Goal: Task Accomplishment & Management: Manage account settings

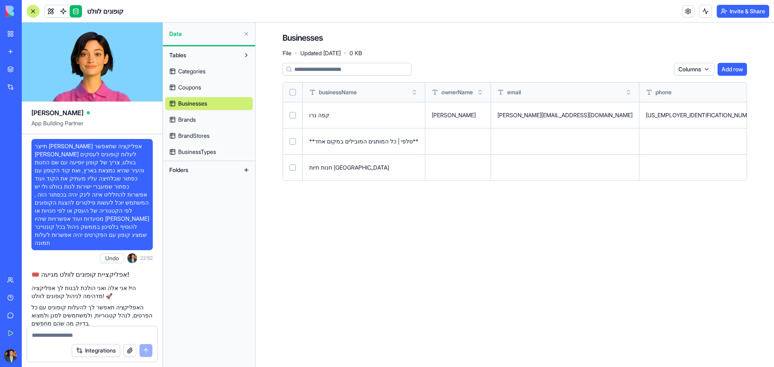
scroll to position [4190, 0]
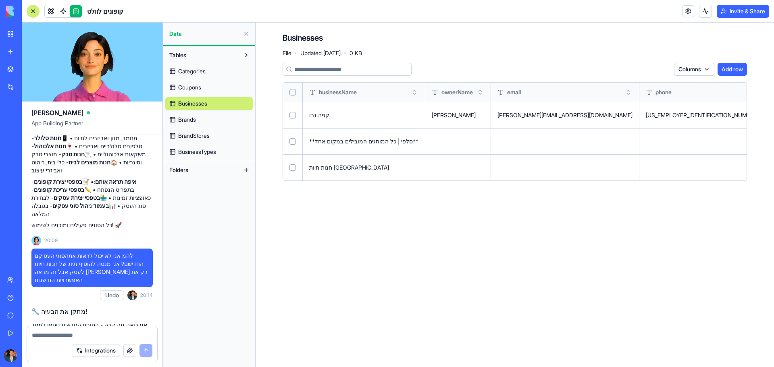
click at [0, 0] on button at bounding box center [0, 0] width 0 height 0
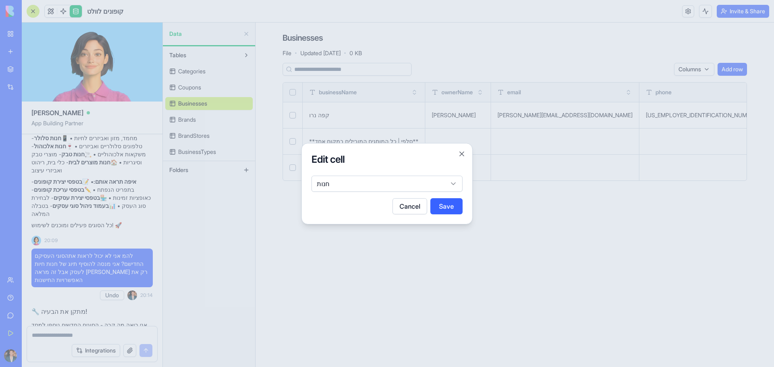
click at [349, 189] on body "BETA My Workspace New app Marketplace Integrations Recent BioPet Product Scanne…" at bounding box center [387, 183] width 774 height 367
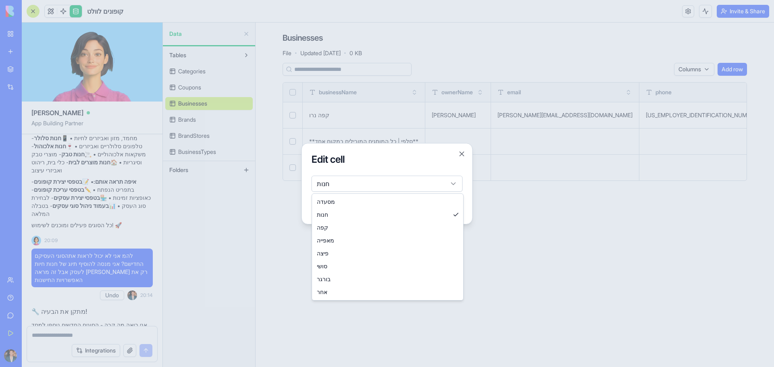
drag, startPoint x: 295, startPoint y: 306, endPoint x: 293, endPoint y: 298, distance: 7.8
click at [295, 305] on div at bounding box center [387, 183] width 774 height 367
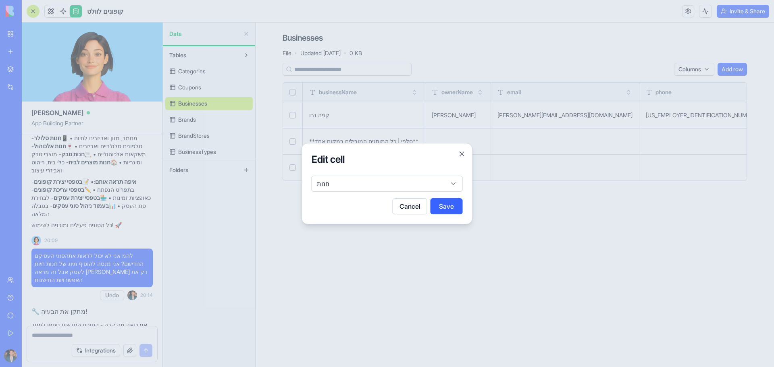
click at [398, 201] on button "Cancel" at bounding box center [409, 206] width 35 height 16
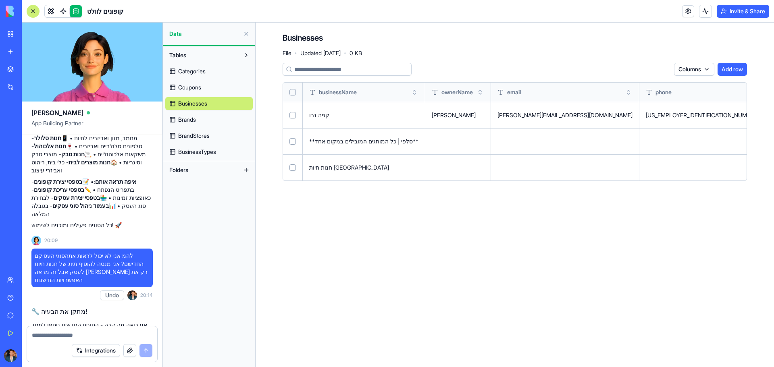
click at [197, 73] on span "Categories" at bounding box center [191, 71] width 27 height 8
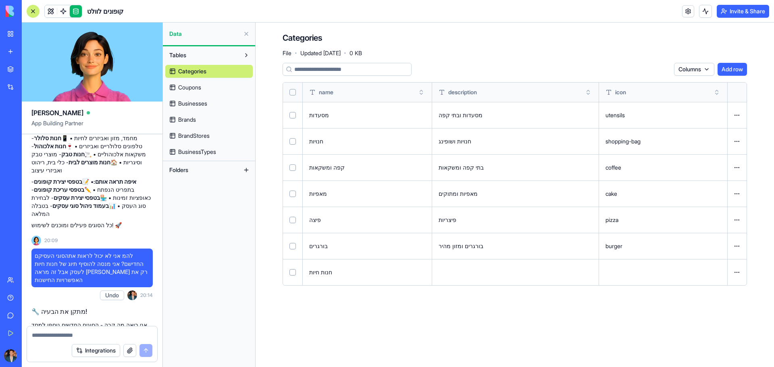
click at [199, 153] on span "BusinessTypes" at bounding box center [197, 152] width 38 height 8
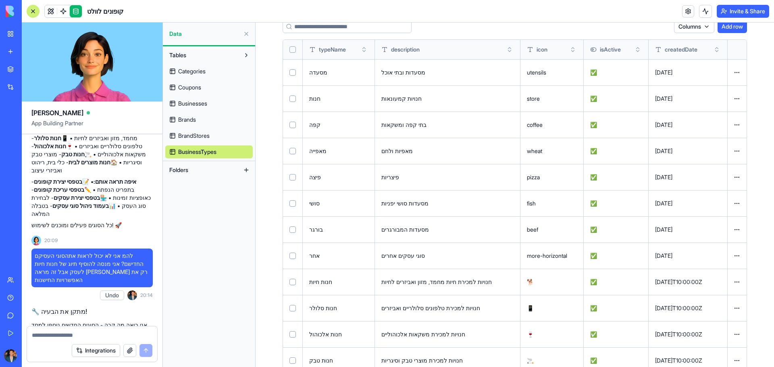
scroll to position [92, 0]
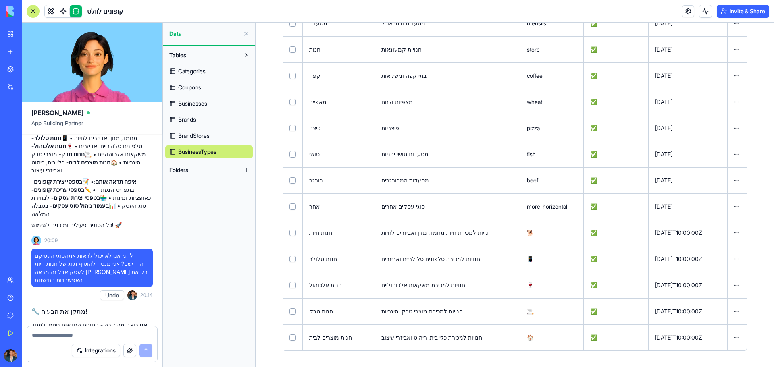
click at [226, 139] on link "BrandStores" at bounding box center [208, 135] width 87 height 13
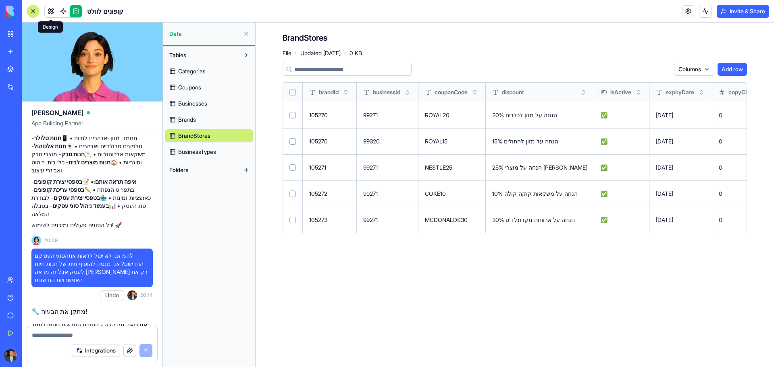
click at [40, 11] on span at bounding box center [50, 11] width 23 height 23
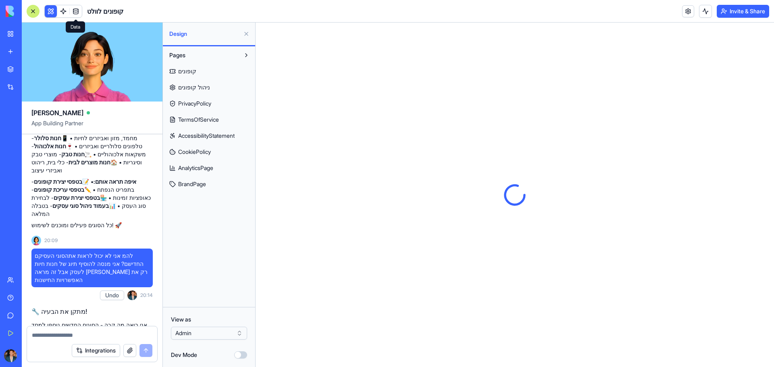
click at [37, 12] on div at bounding box center [33, 11] width 13 height 13
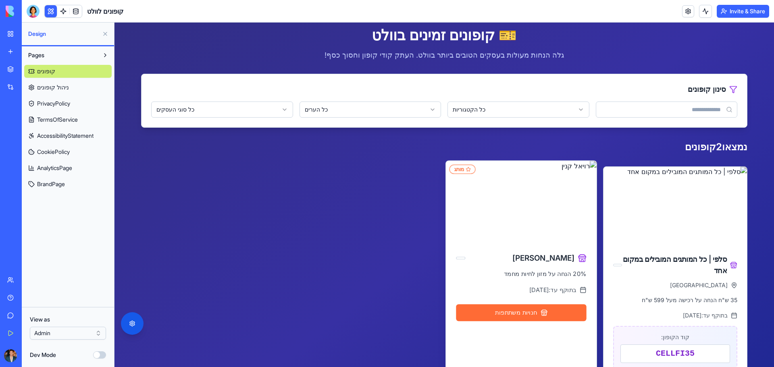
scroll to position [40, 0]
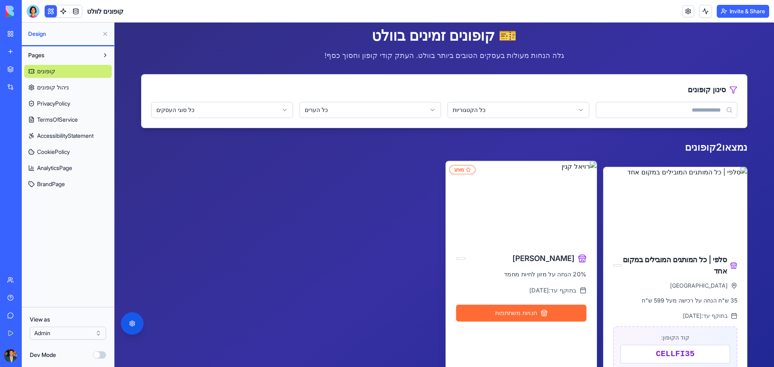
click at [509, 313] on button "חנויות משתתפות" at bounding box center [521, 313] width 130 height 17
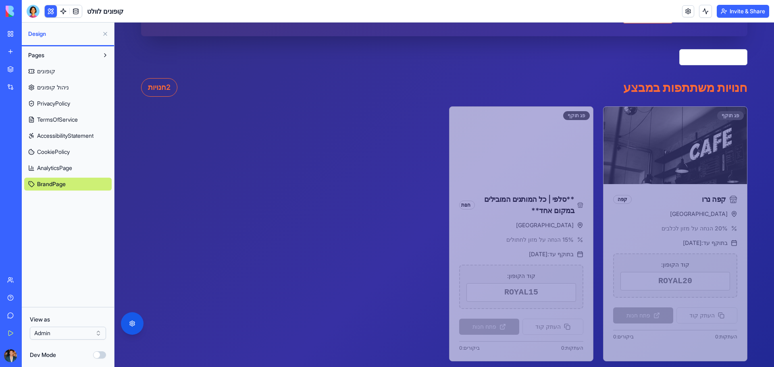
scroll to position [121, 0]
click at [62, 84] on span "ניהול קופונים" at bounding box center [53, 87] width 32 height 8
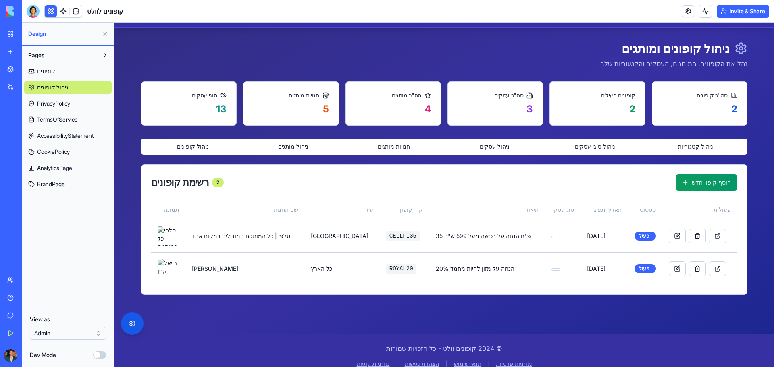
scroll to position [37, 0]
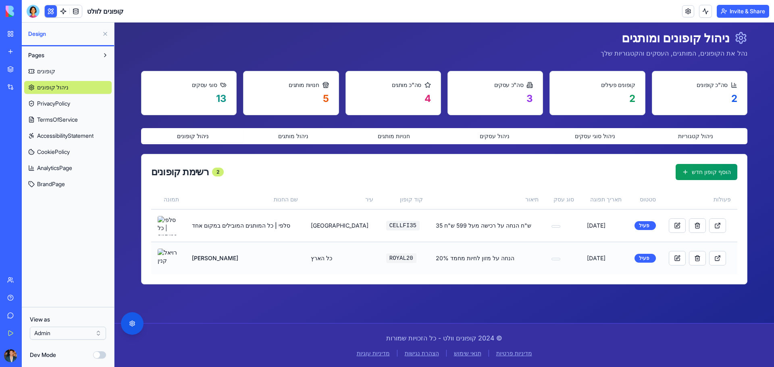
click at [488, 255] on td "20% הנחה על מזון לחיות מחמד" at bounding box center [487, 258] width 116 height 33
click at [668, 261] on button at bounding box center [676, 258] width 17 height 15
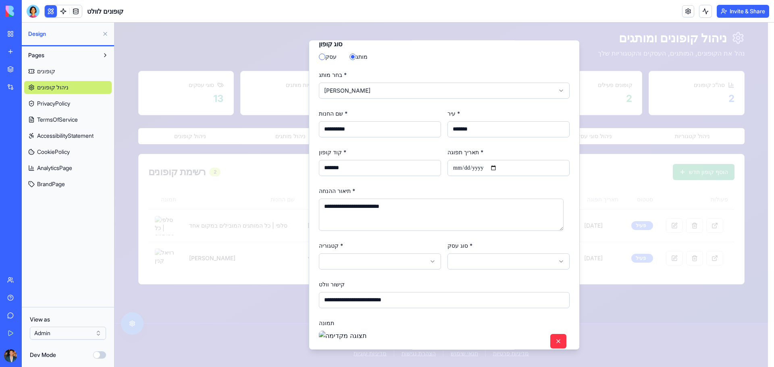
scroll to position [40, 0]
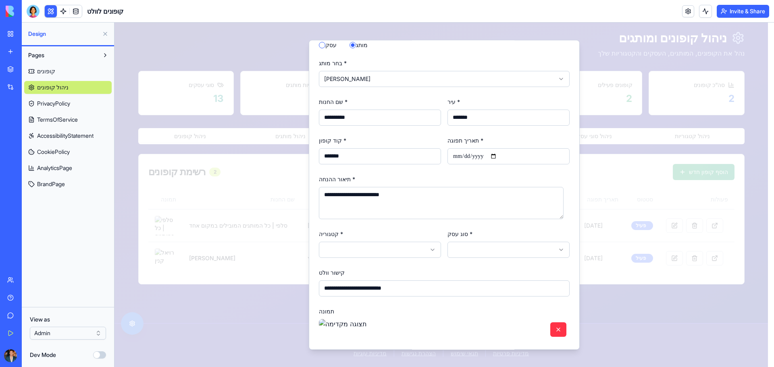
click at [412, 244] on body "דלג לתוכן הראשי 🎫 קופונים וולט קופונים זמינים ניהול קופונים ניתוח נתונים קופוני…" at bounding box center [440, 176] width 653 height 382
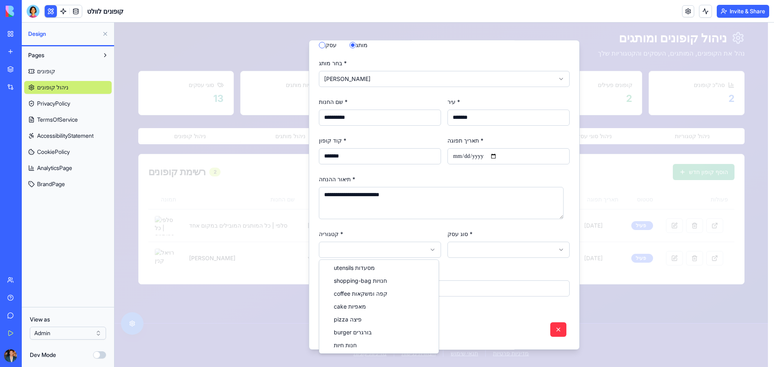
click at [512, 253] on div at bounding box center [443, 195] width 659 height 344
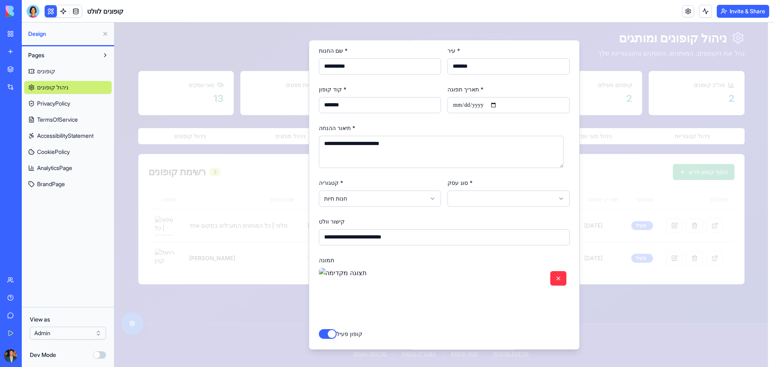
scroll to position [122, 0]
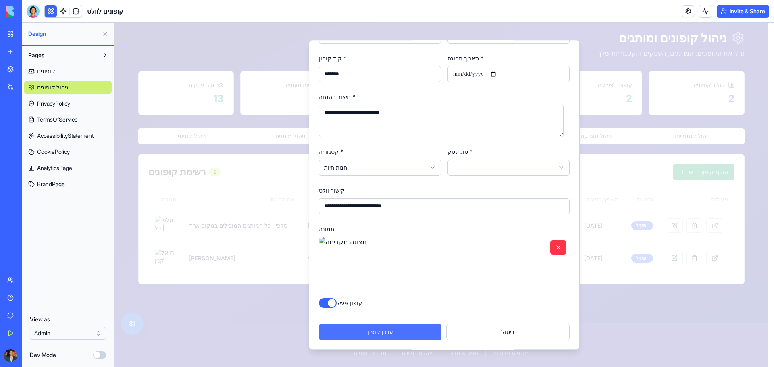
click at [401, 336] on button "עדכן קופון" at bounding box center [380, 332] width 122 height 16
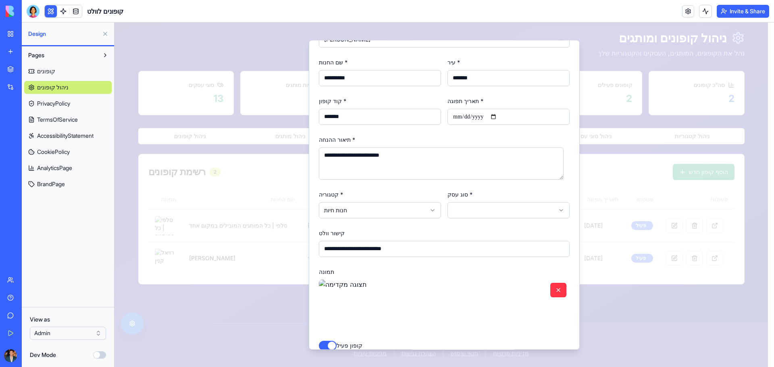
scroll to position [42, 0]
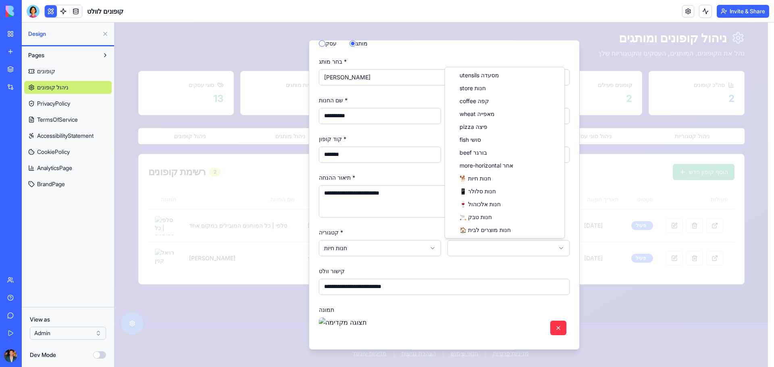
click at [537, 255] on body "דלג לתוכן הראשי 🎫 קופונים וולט קופונים זמינים ניהול קופונים ניתוח נתונים קופוני…" at bounding box center [440, 176] width 653 height 382
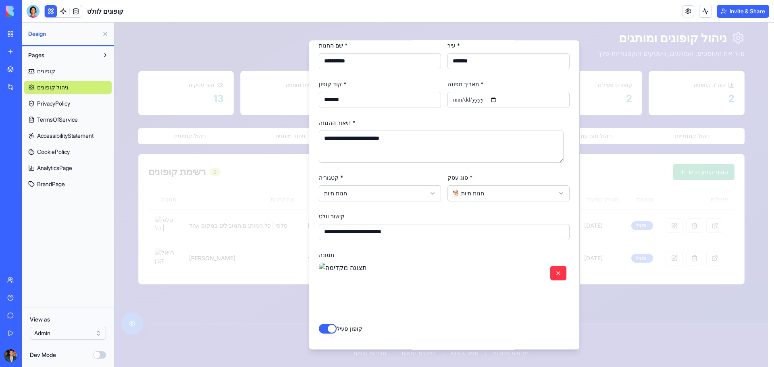
scroll to position [122, 0]
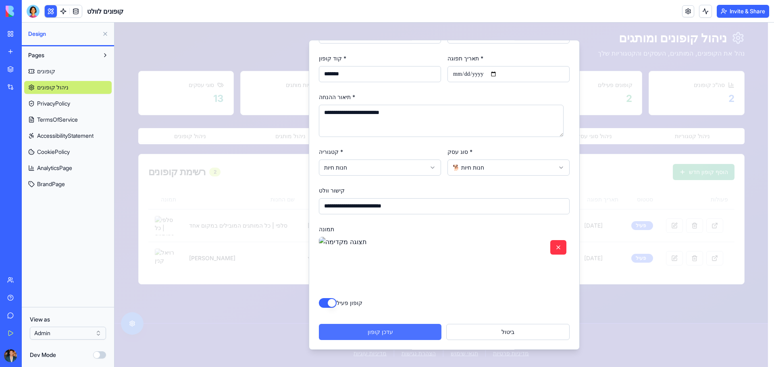
click at [421, 328] on button "עדכן קופון" at bounding box center [380, 332] width 122 height 16
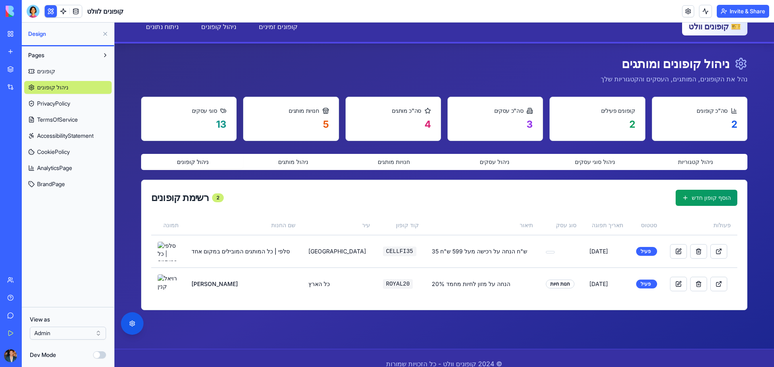
scroll to position [0, 0]
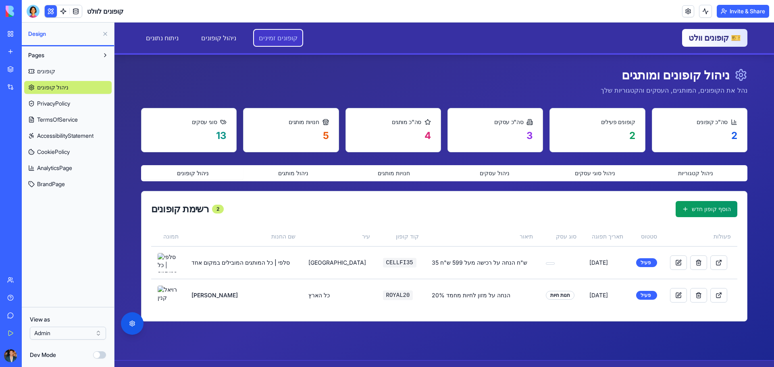
click at [261, 38] on link "קופונים זמינים" at bounding box center [278, 38] width 48 height 16
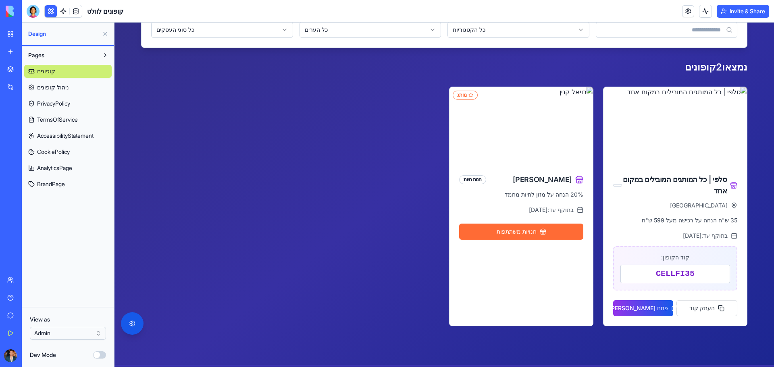
scroll to position [121, 0]
click at [82, 60] on button "Pages" at bounding box center [61, 55] width 75 height 13
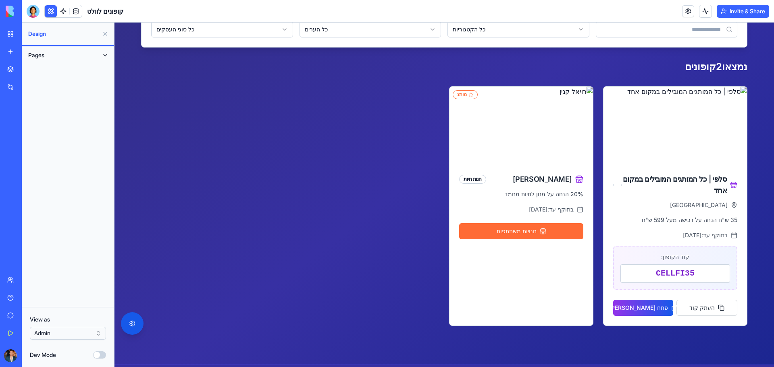
click at [82, 59] on button "Pages" at bounding box center [61, 55] width 75 height 13
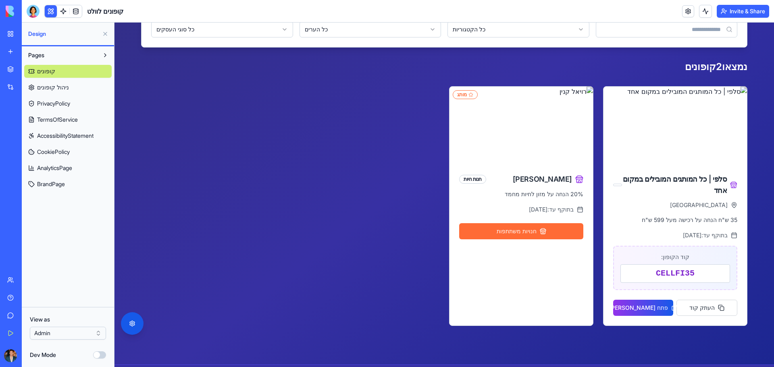
click at [39, 81] on div "קופונים ניהול קופונים PrivacyPolicy TermsOfService AccessibilityStatement Cooki…" at bounding box center [67, 126] width 87 height 129
click at [40, 84] on span "ניהול קופונים" at bounding box center [53, 87] width 32 height 8
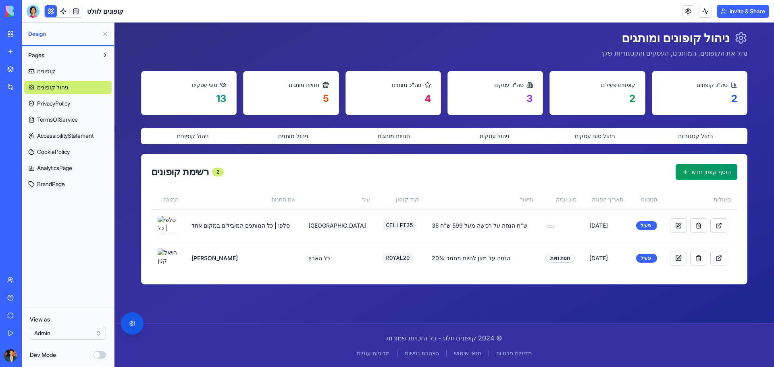
scroll to position [37, 0]
click at [670, 229] on button at bounding box center [678, 225] width 17 height 15
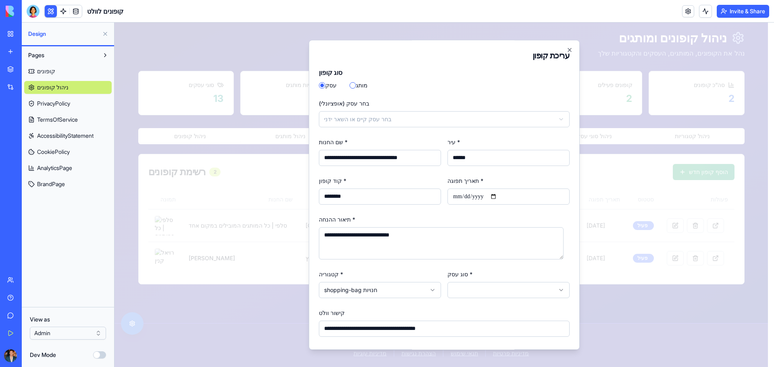
click at [412, 288] on body "דלג לתוכן הראשי 🎫 קופונים וולט קופונים זמינים ניהול קופונים ניתוח נתונים קופוני…" at bounding box center [440, 176] width 653 height 382
click at [503, 293] on body "דלג לתוכן הראשי 🎫 קופונים וולט קופונים זמינים ניהול קופונים ניתוח נתונים קופוני…" at bounding box center [440, 176] width 653 height 382
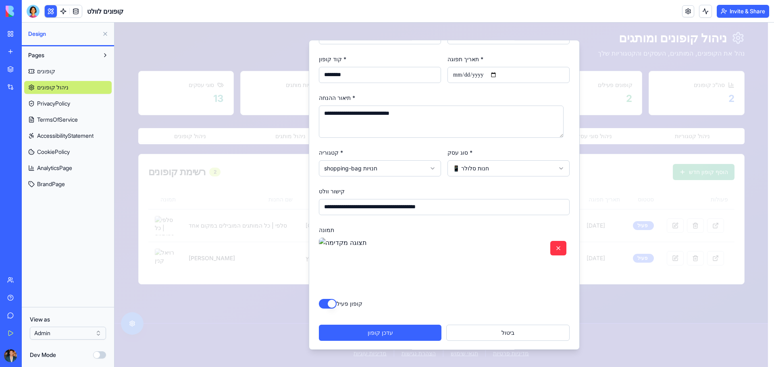
scroll to position [122, 0]
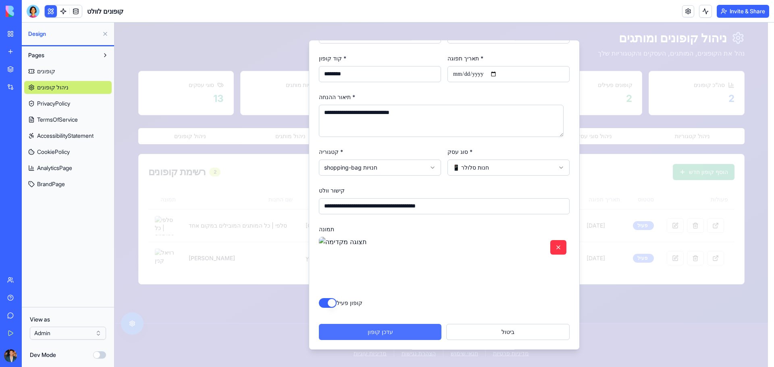
click at [387, 331] on button "עדכן קופון" at bounding box center [380, 332] width 122 height 16
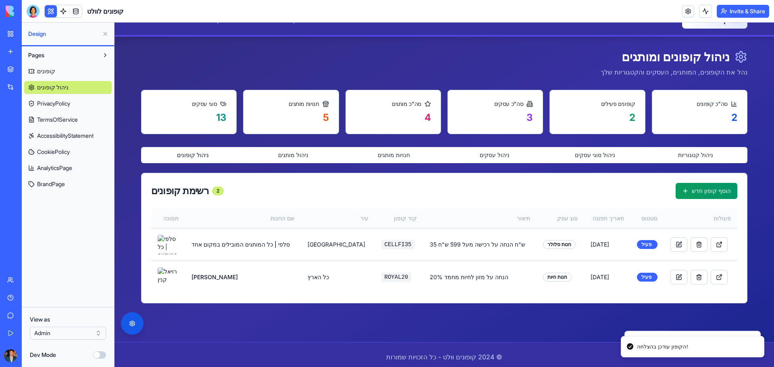
scroll to position [0, 0]
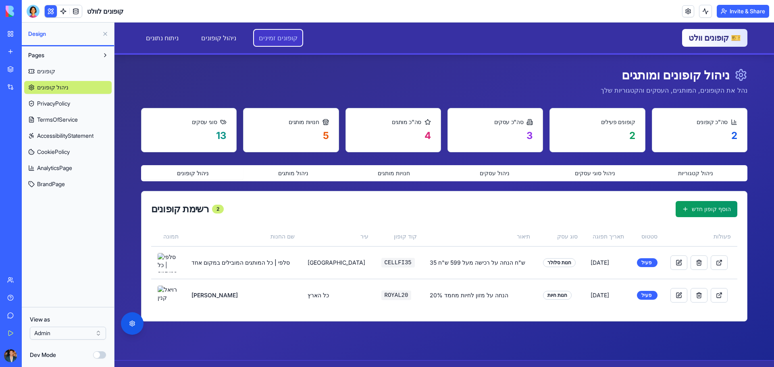
click at [261, 38] on link "קופונים זמינים" at bounding box center [278, 38] width 48 height 16
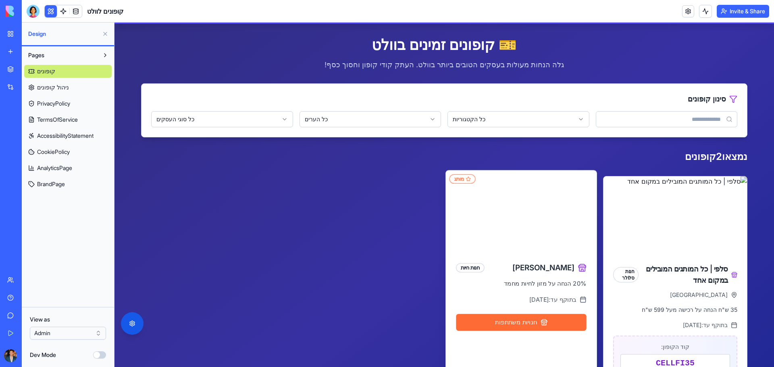
scroll to position [40, 0]
